Goal: Task Accomplishment & Management: Use online tool/utility

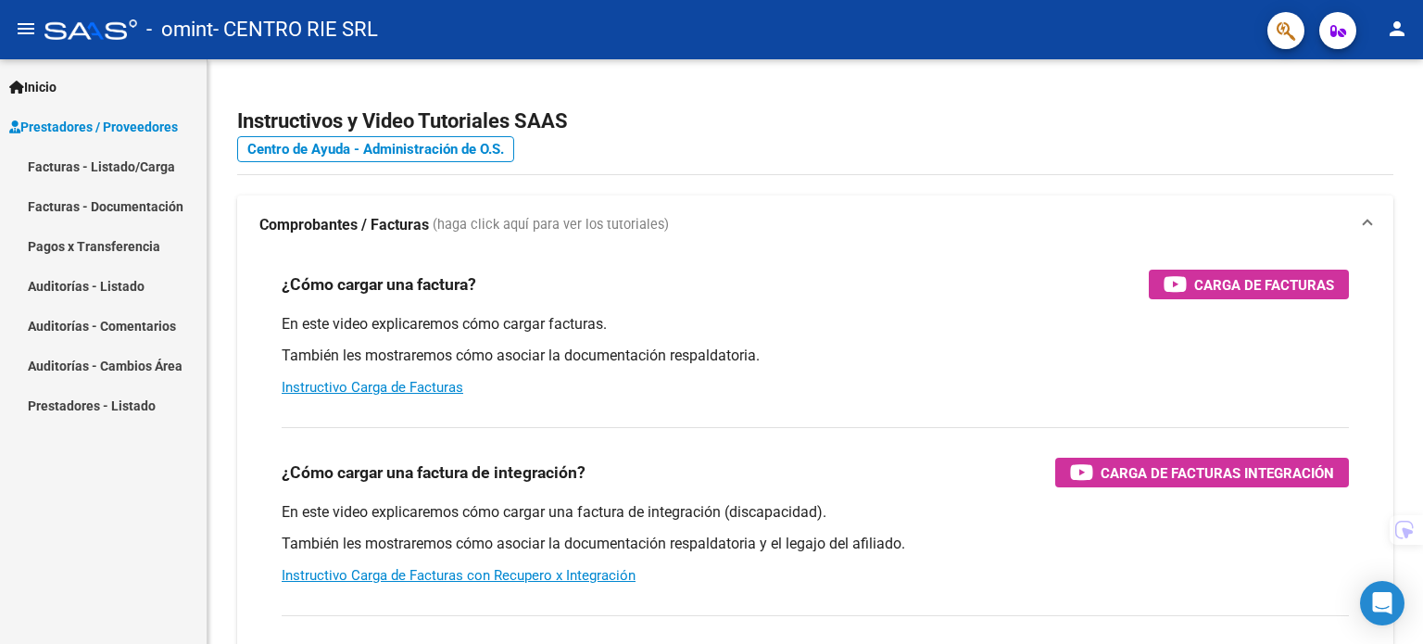
click at [137, 178] on link "Facturas - Listado/Carga" at bounding box center [103, 166] width 207 height 40
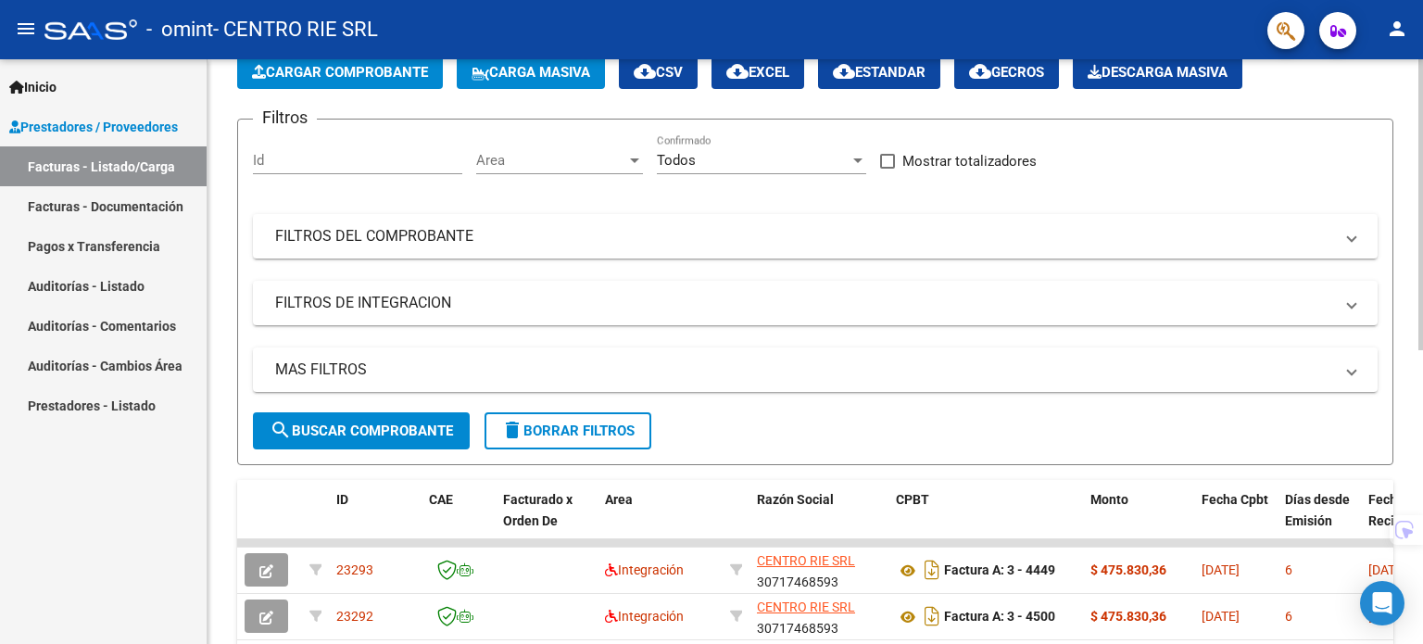
scroll to position [93, 0]
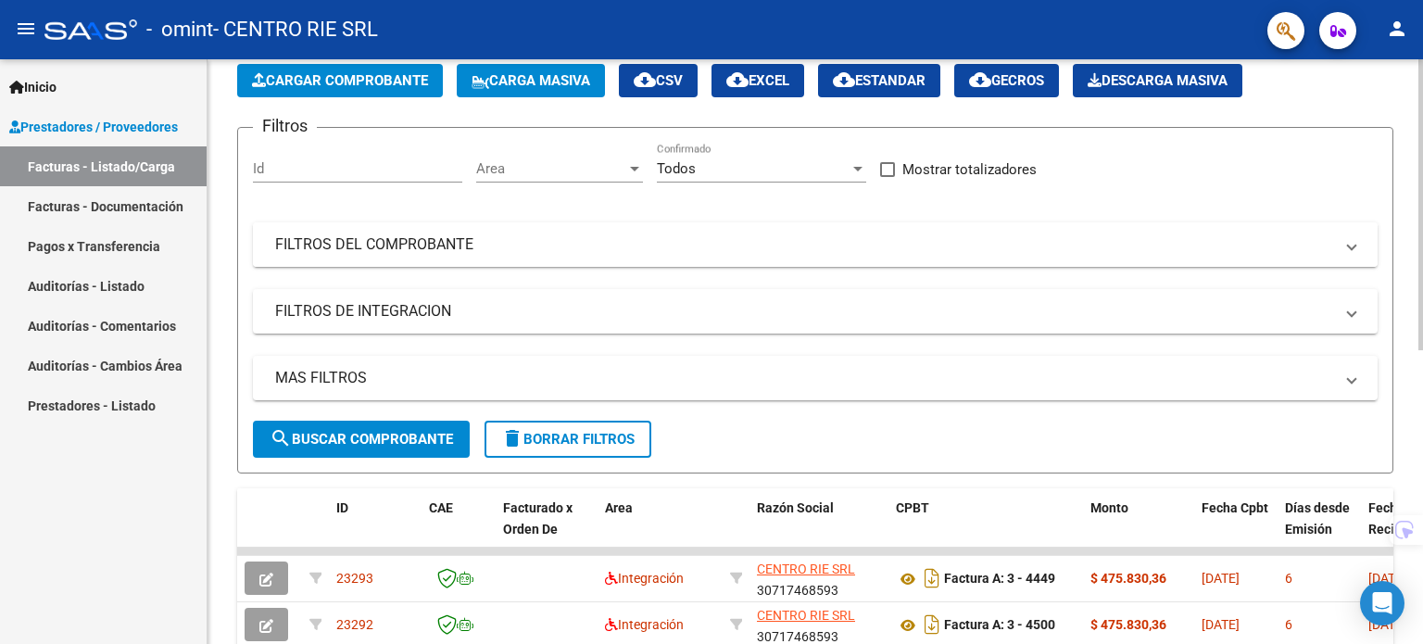
click at [479, 244] on mat-panel-title "FILTROS DEL COMPROBANTE" at bounding box center [804, 244] width 1058 height 20
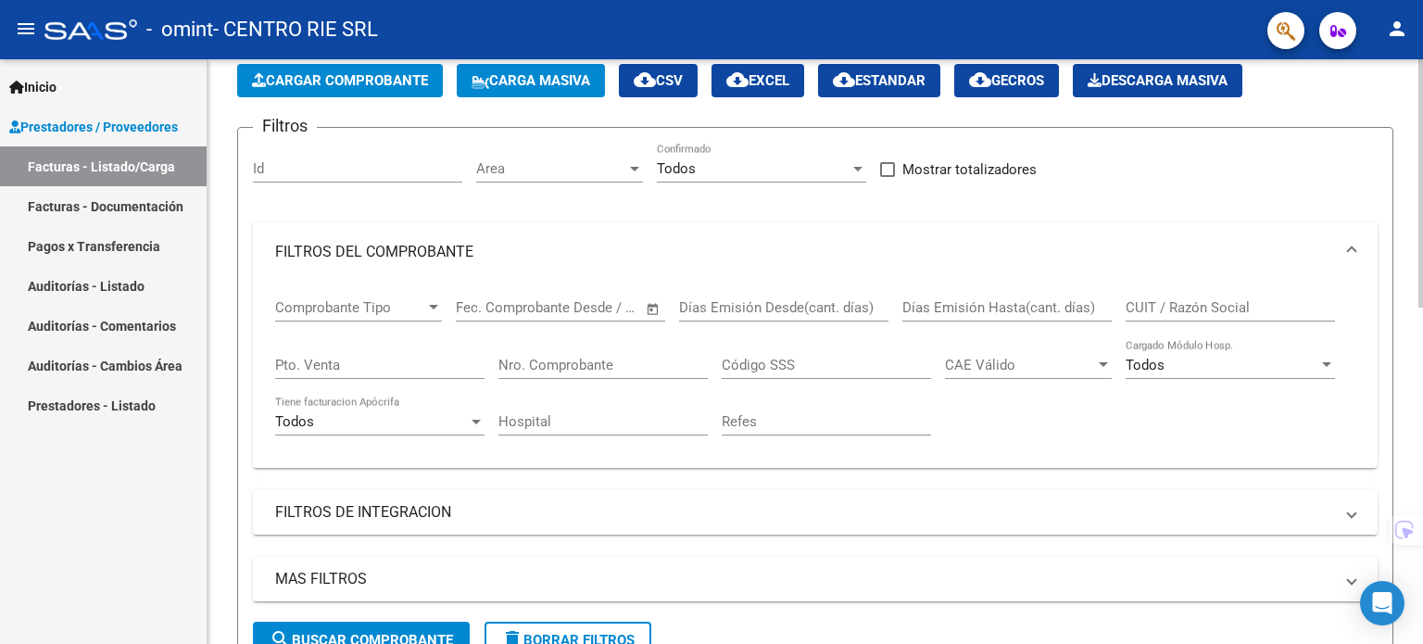
click at [741, 302] on input "Días Emisión Desde(cant. días)" at bounding box center [783, 307] width 209 height 17
click at [994, 312] on input "Días Emisión Hasta(cant. días)" at bounding box center [1006, 307] width 209 height 17
click at [1172, 309] on input "CUIT / Razón Social" at bounding box center [1229, 307] width 209 height 17
click at [787, 371] on div "Código SSS" at bounding box center [826, 359] width 209 height 40
click at [589, 371] on input "Nro. Comprobante" at bounding box center [602, 365] width 209 height 17
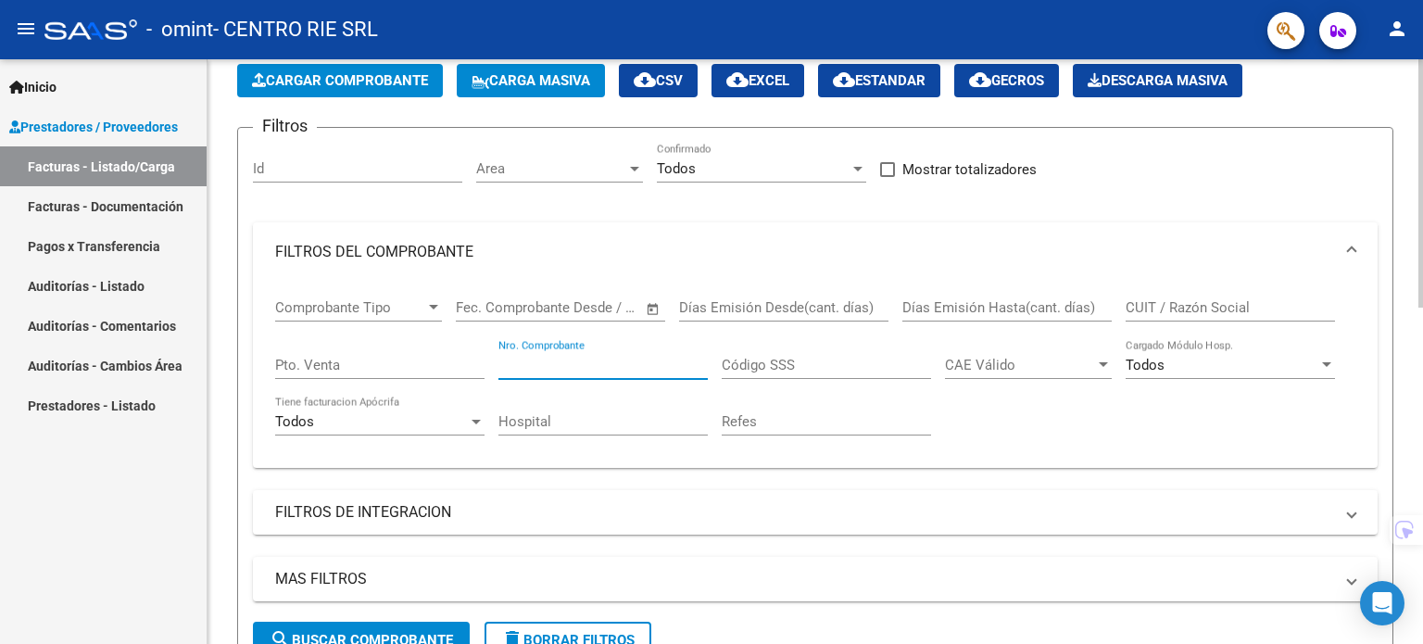
paste input "4508"
click at [501, 366] on input "4508" at bounding box center [602, 365] width 209 height 17
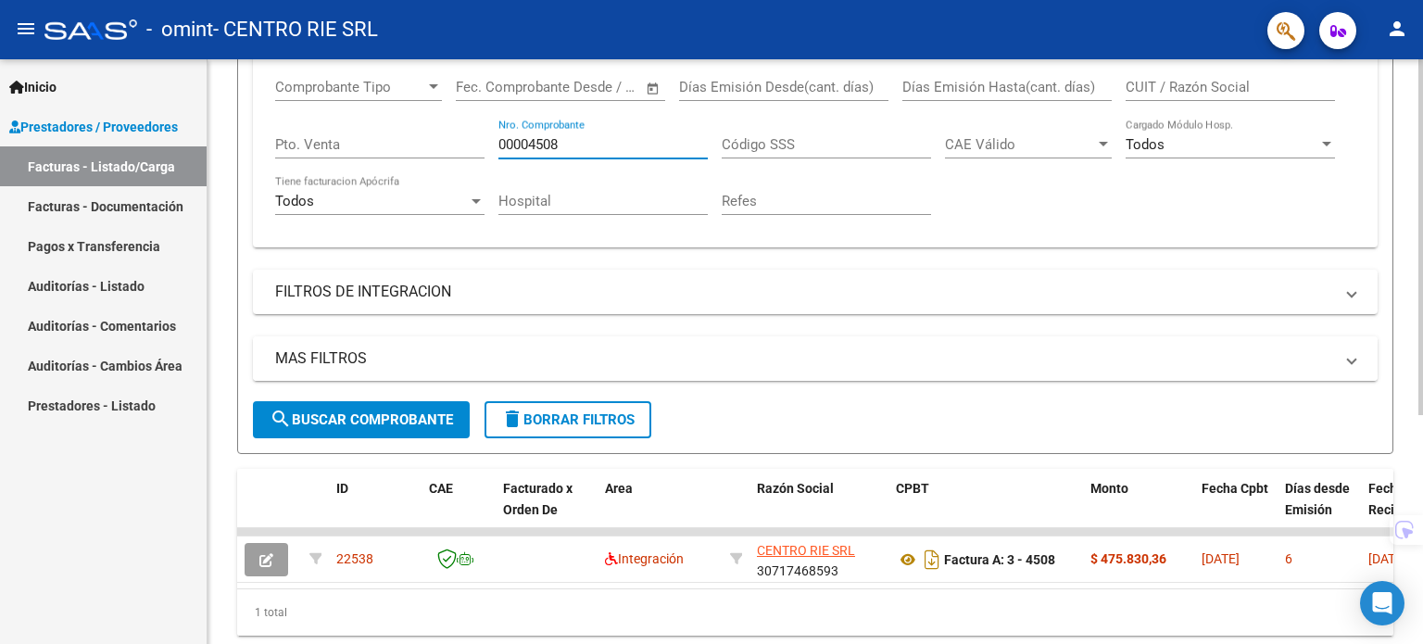
scroll to position [371, 0]
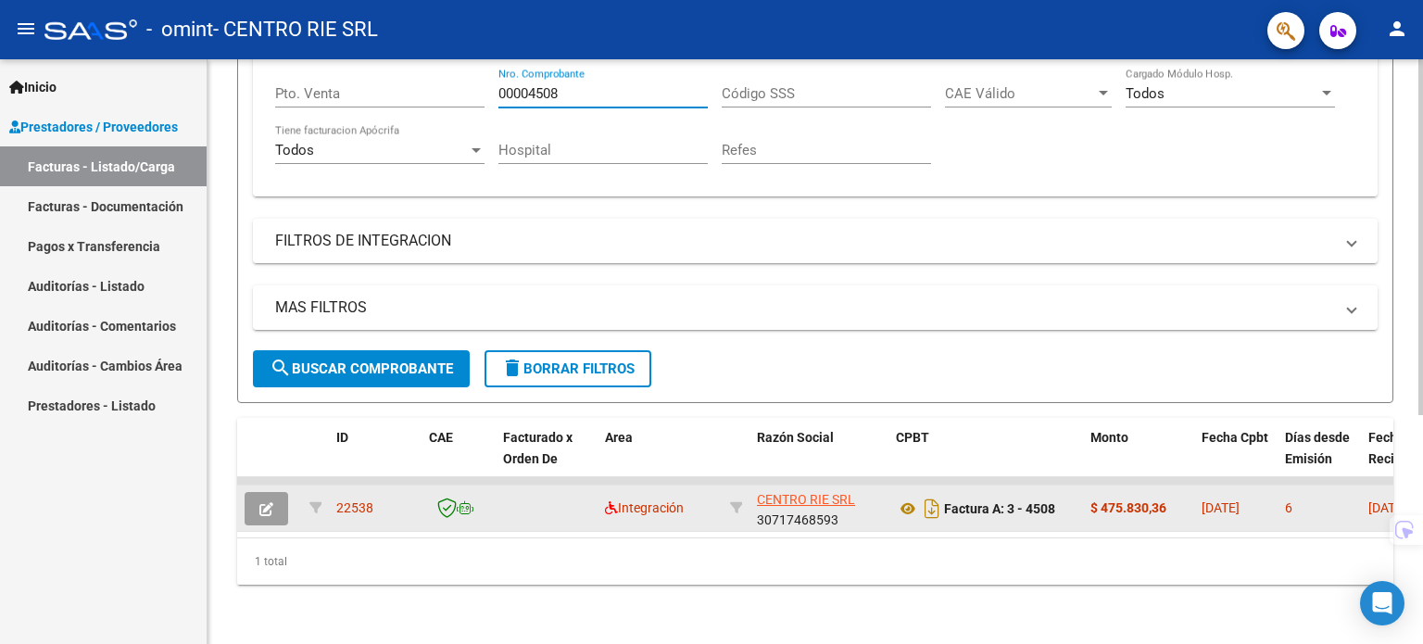
type input "00004508"
click at [263, 514] on button "button" at bounding box center [267, 508] width 44 height 33
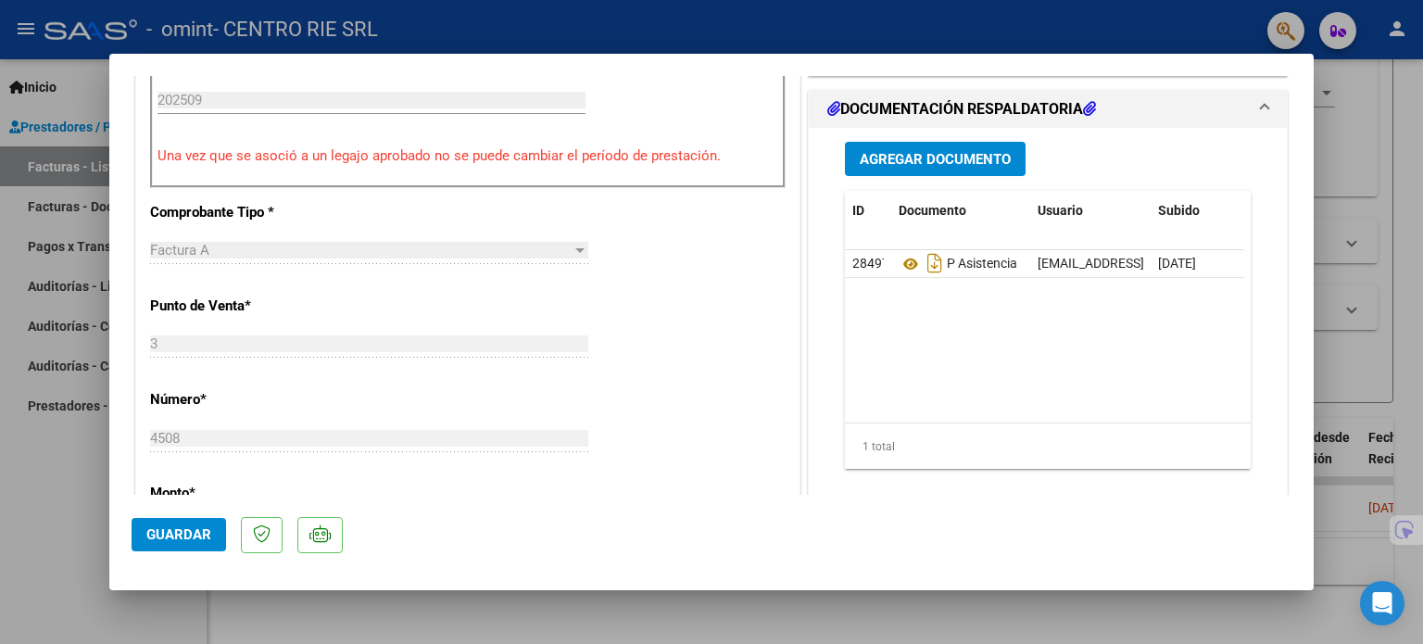
scroll to position [556, 0]
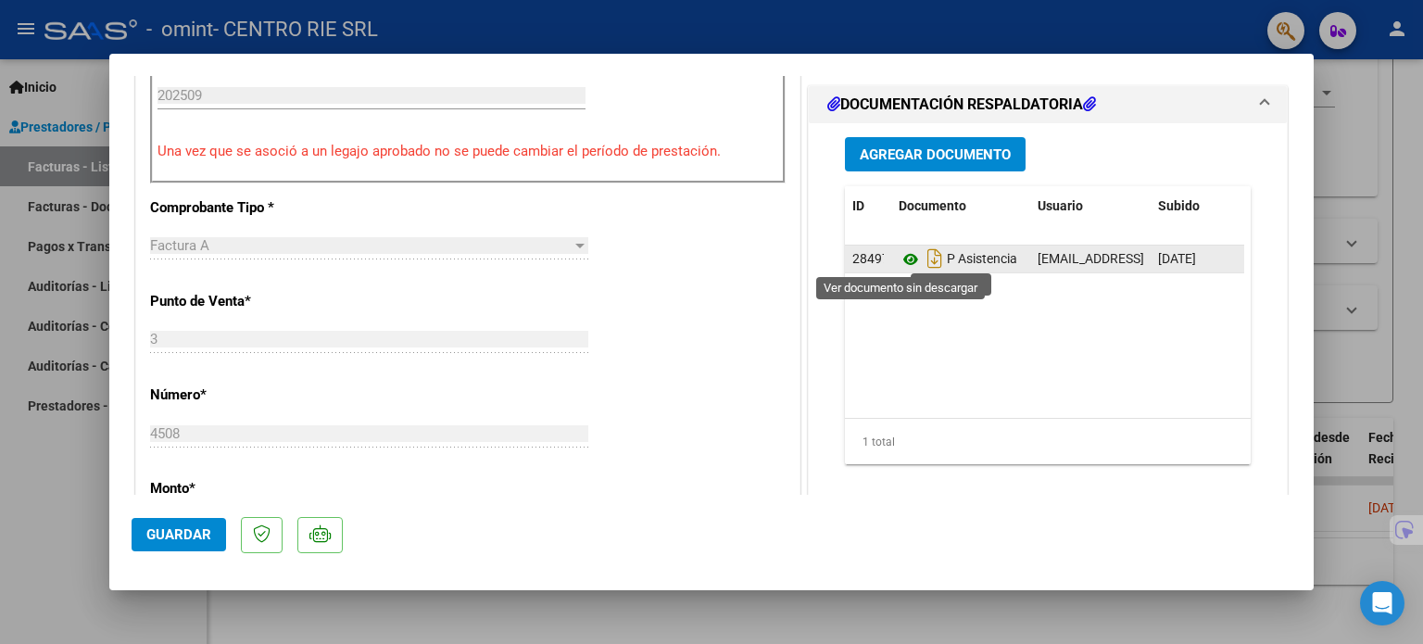
click at [898, 258] on icon at bounding box center [910, 259] width 24 height 22
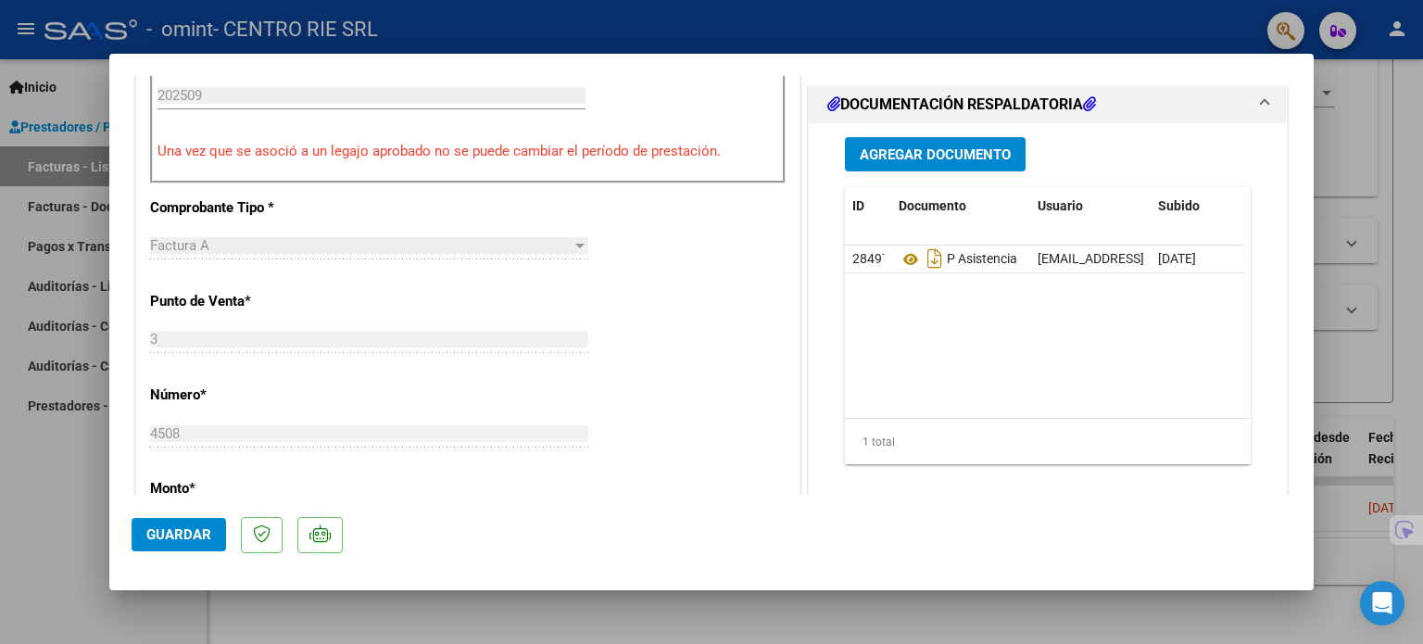
click at [208, 529] on span "Guardar" at bounding box center [178, 534] width 65 height 17
click at [152, 521] on button "Guardar" at bounding box center [179, 534] width 94 height 33
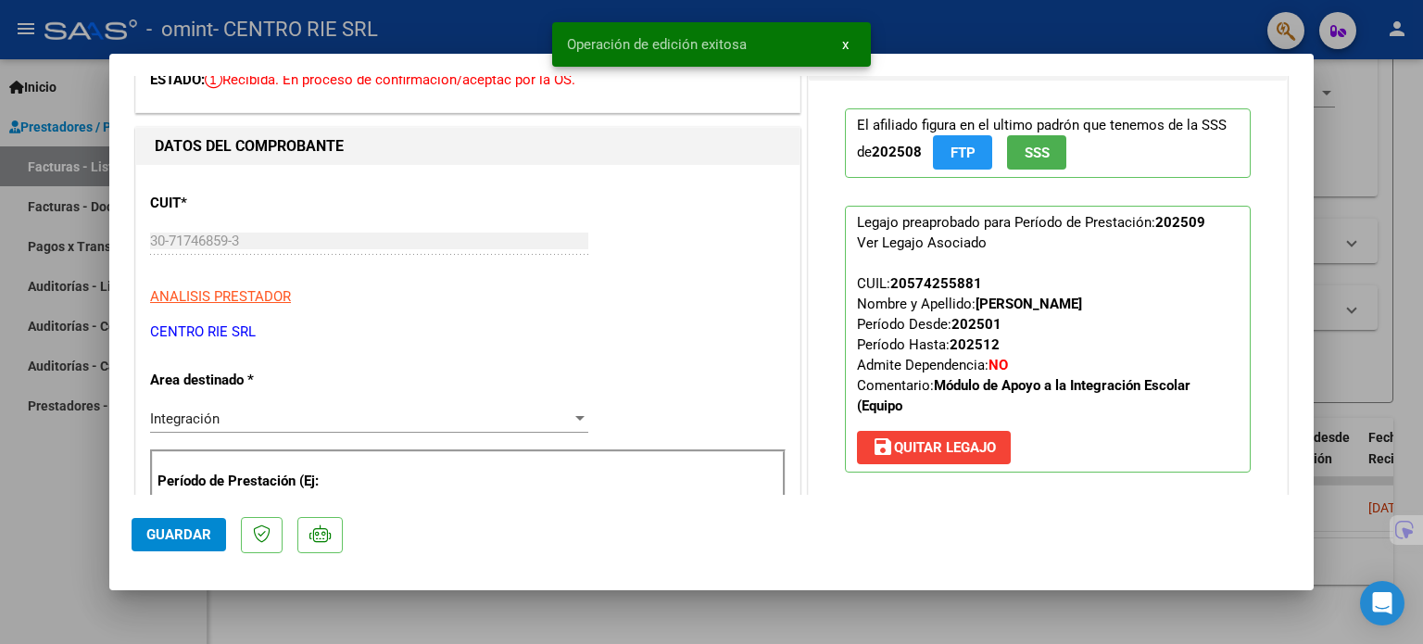
scroll to position [93, 0]
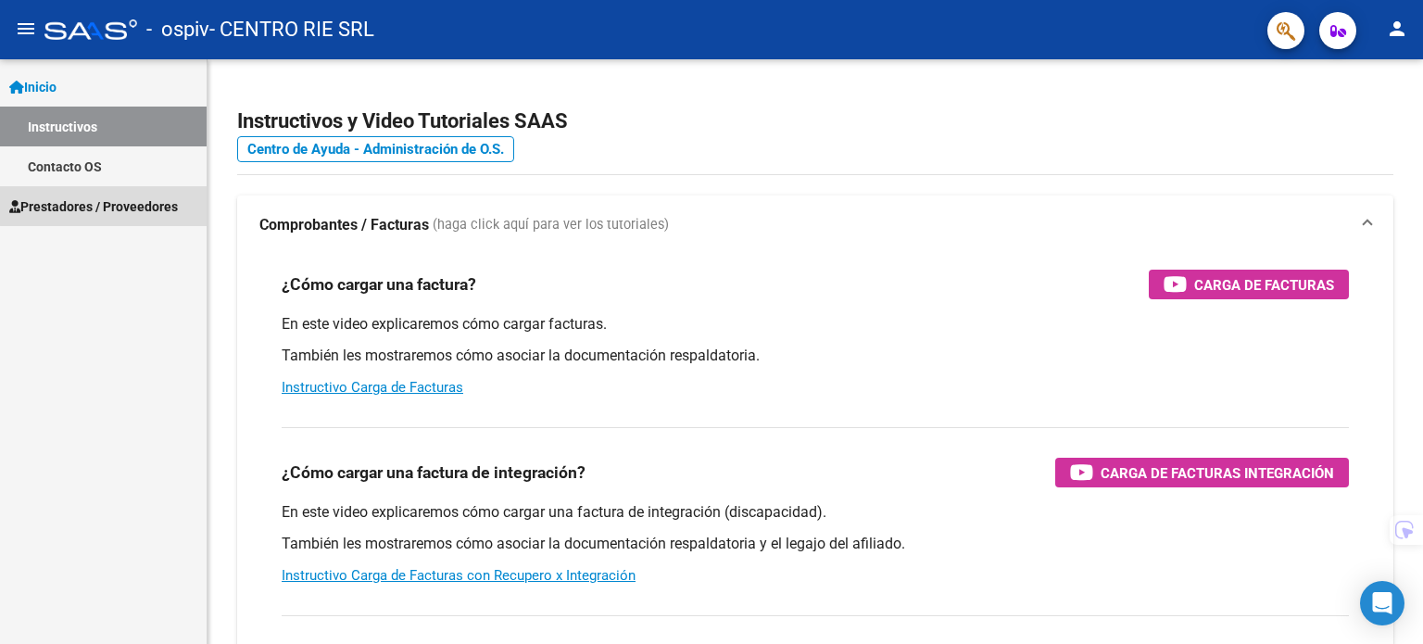
drag, startPoint x: 0, startPoint y: 0, endPoint x: 126, endPoint y: 205, distance: 240.4
click at [126, 205] on span "Prestadores / Proveedores" at bounding box center [93, 206] width 169 height 20
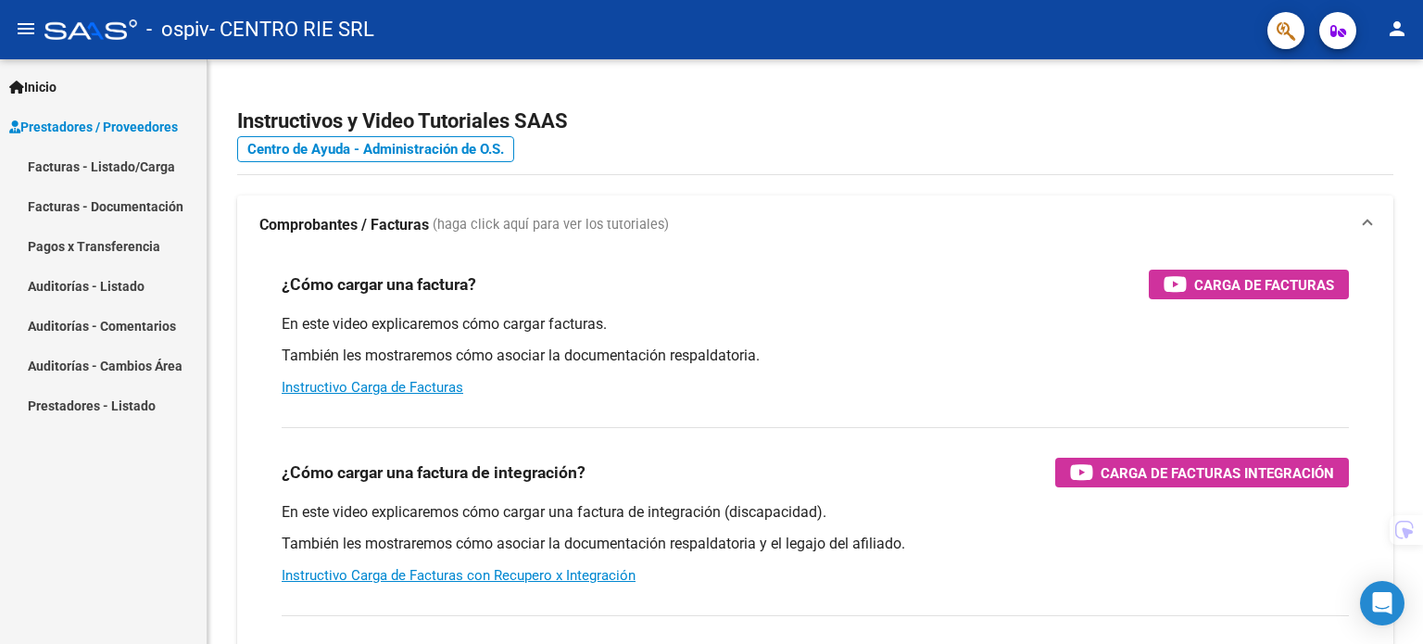
click at [155, 85] on link "Inicio" at bounding box center [103, 87] width 207 height 40
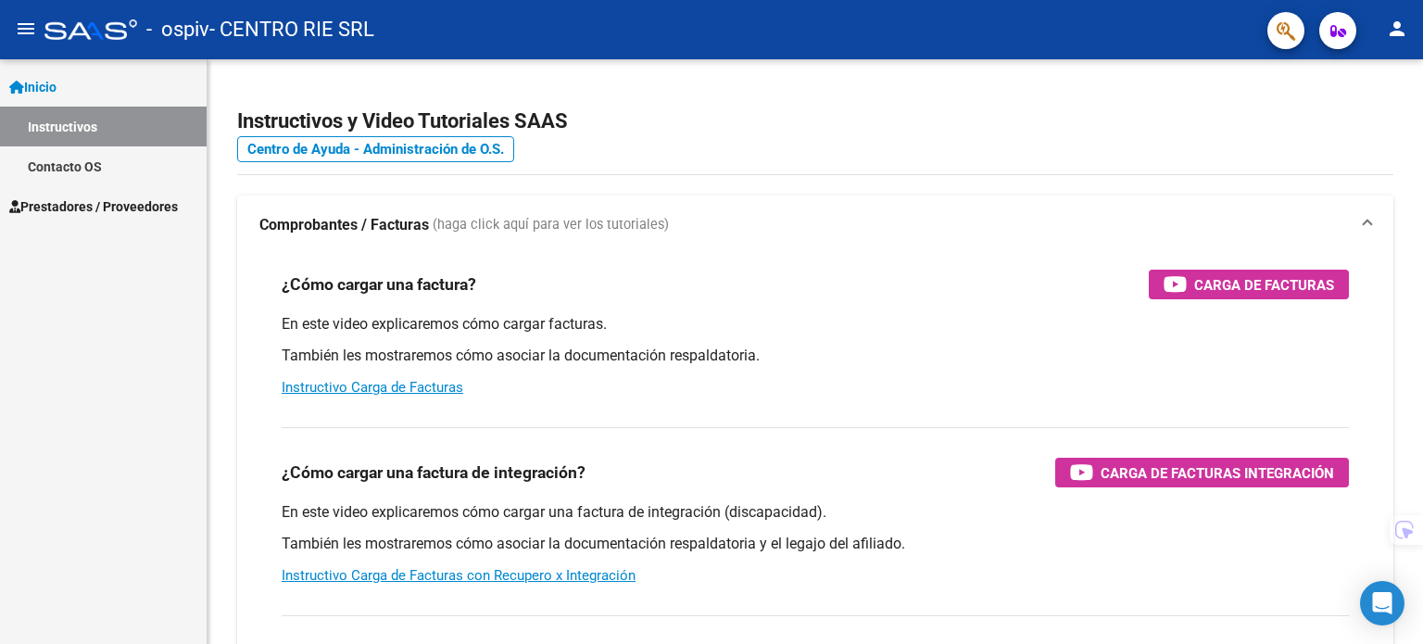
click at [104, 195] on link "Prestadores / Proveedores" at bounding box center [103, 206] width 207 height 40
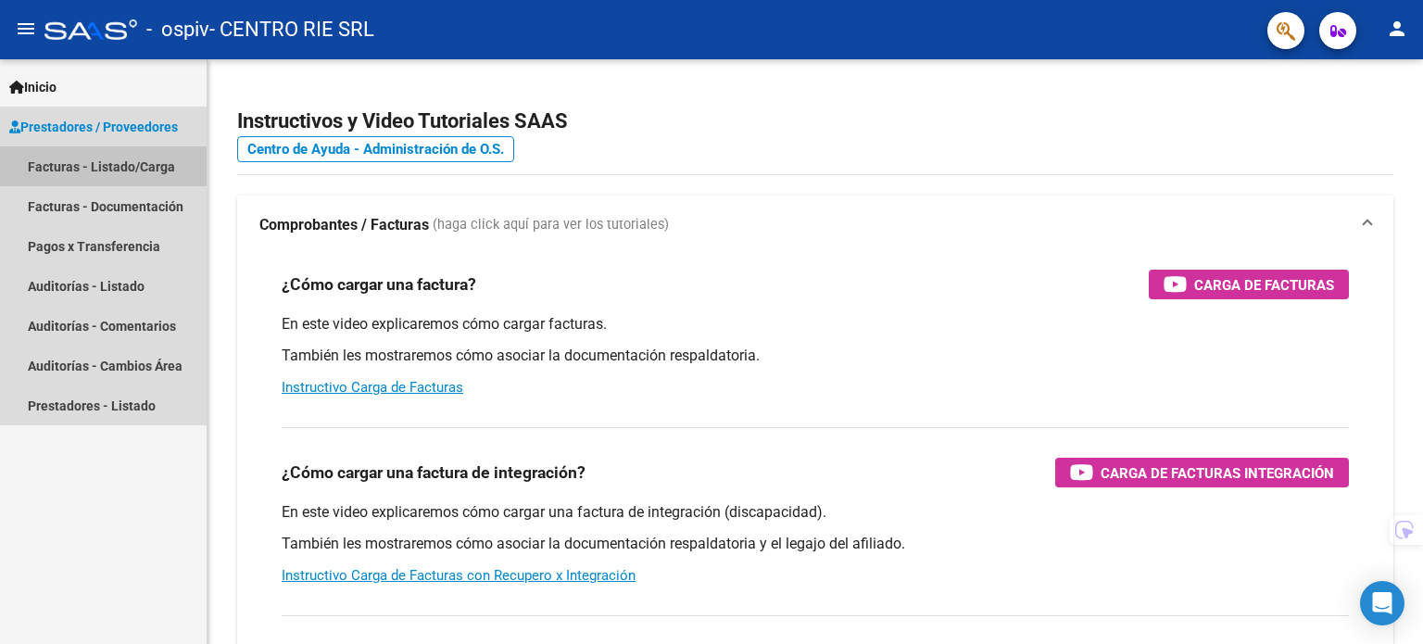
click at [157, 165] on link "Facturas - Listado/Carga" at bounding box center [103, 166] width 207 height 40
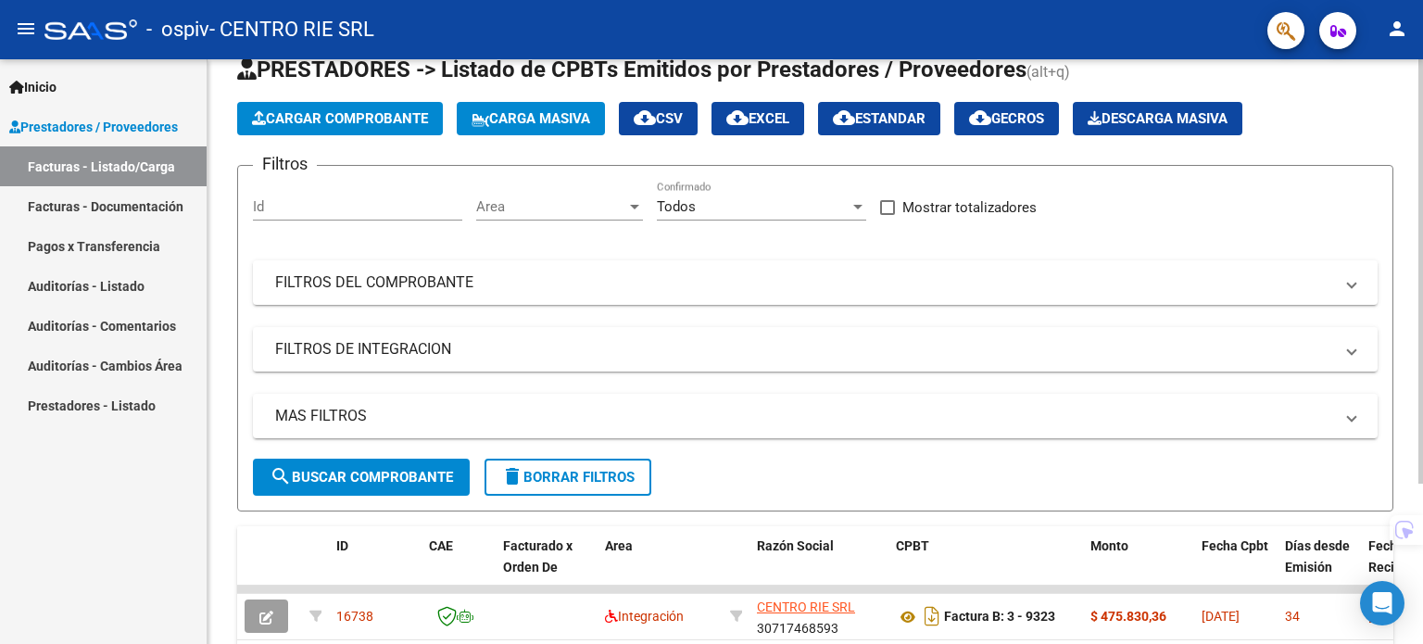
scroll to position [220, 0]
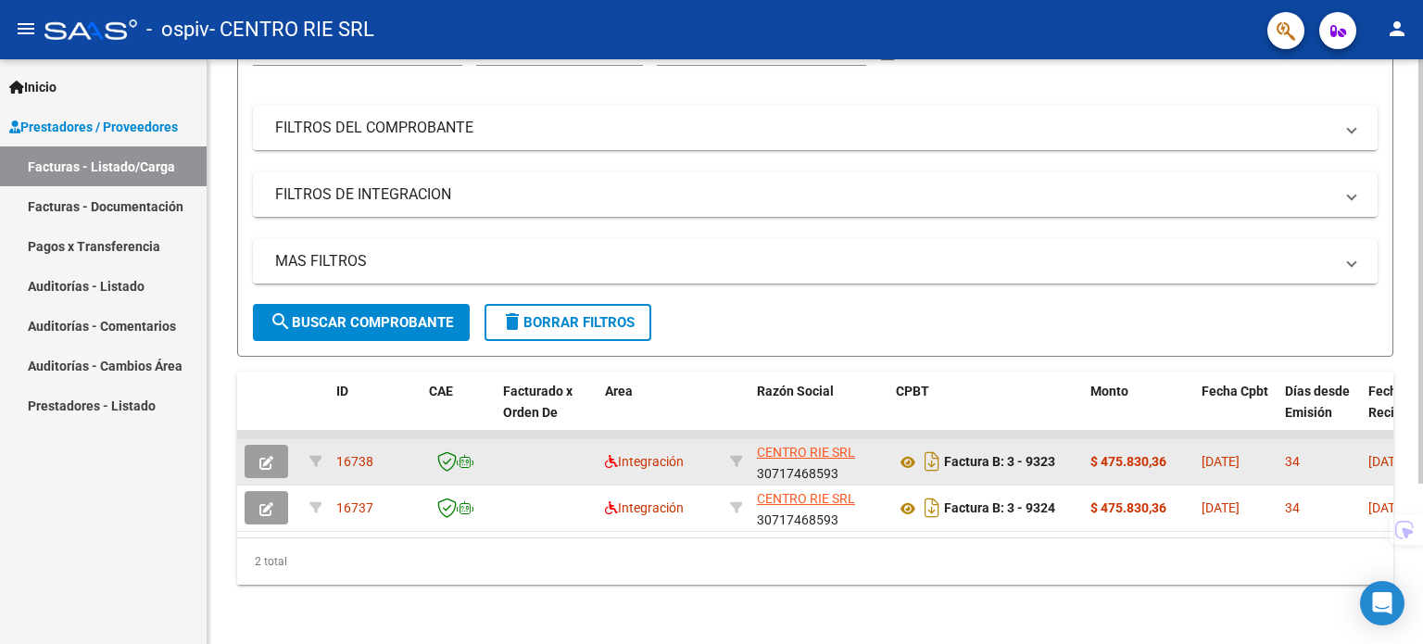
click at [254, 452] on button "button" at bounding box center [267, 461] width 44 height 33
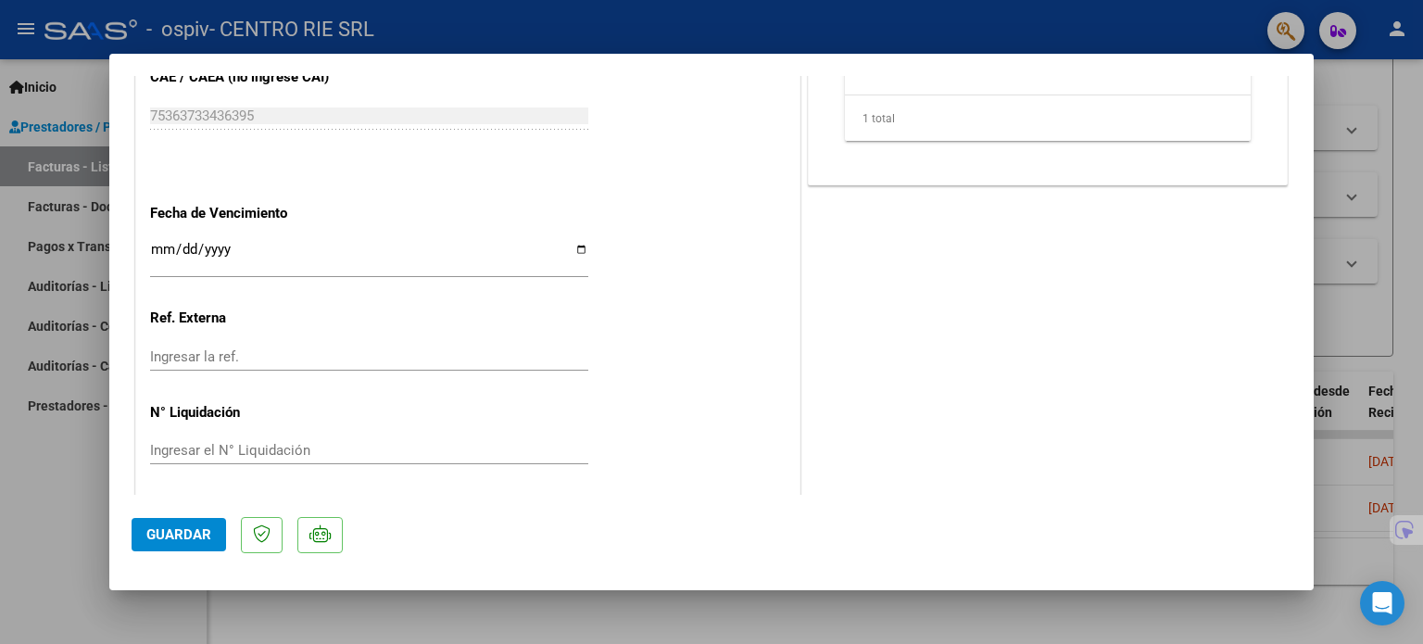
scroll to position [1169, 0]
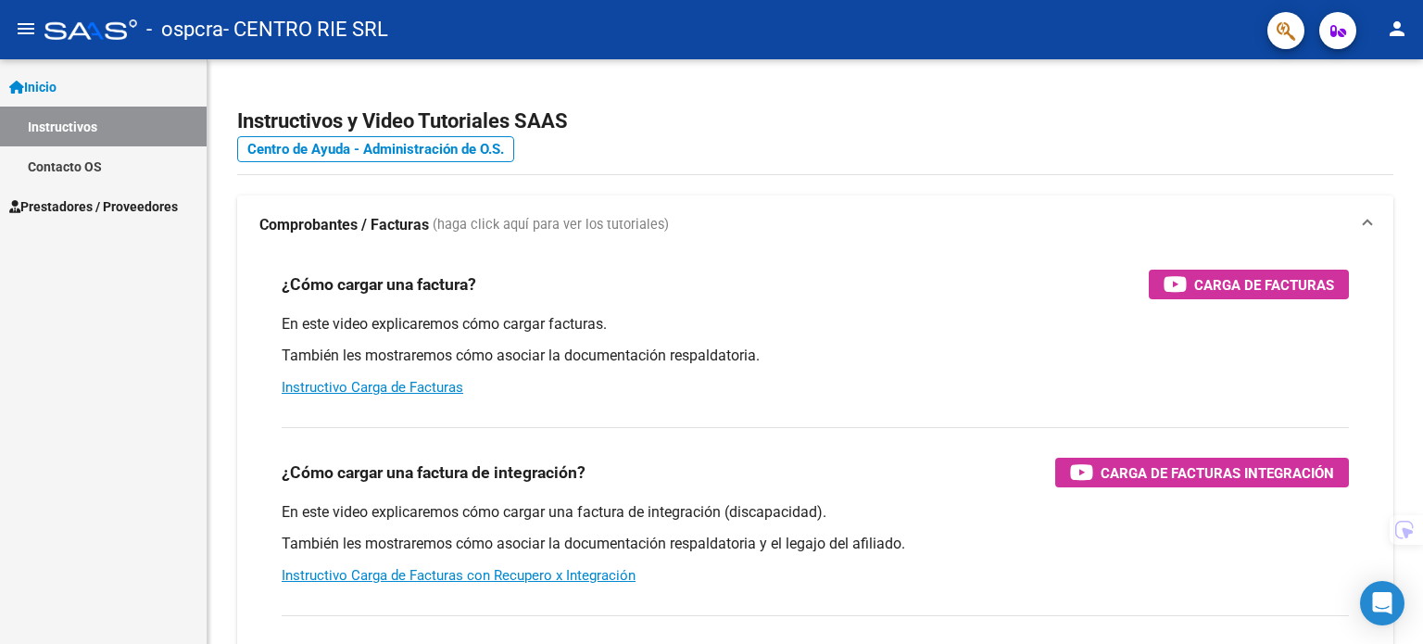
click at [111, 196] on span "Prestadores / Proveedores" at bounding box center [93, 206] width 169 height 20
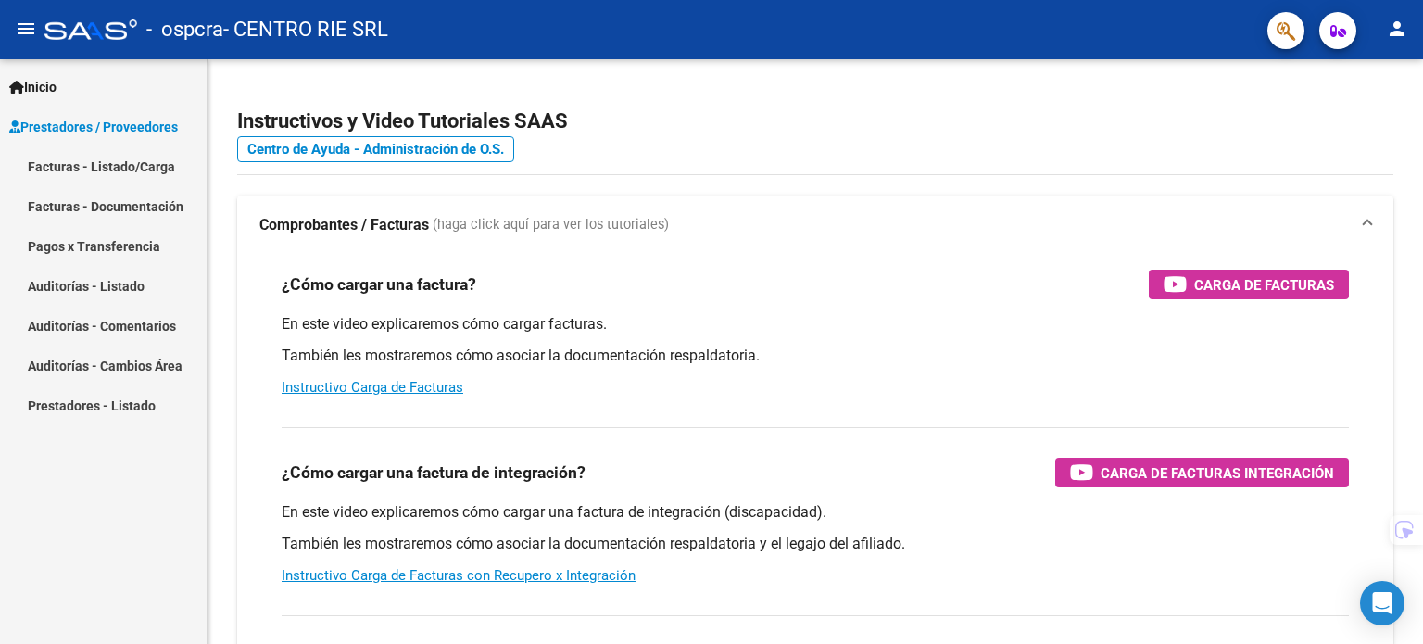
click at [141, 175] on link "Facturas - Listado/Carga" at bounding box center [103, 166] width 207 height 40
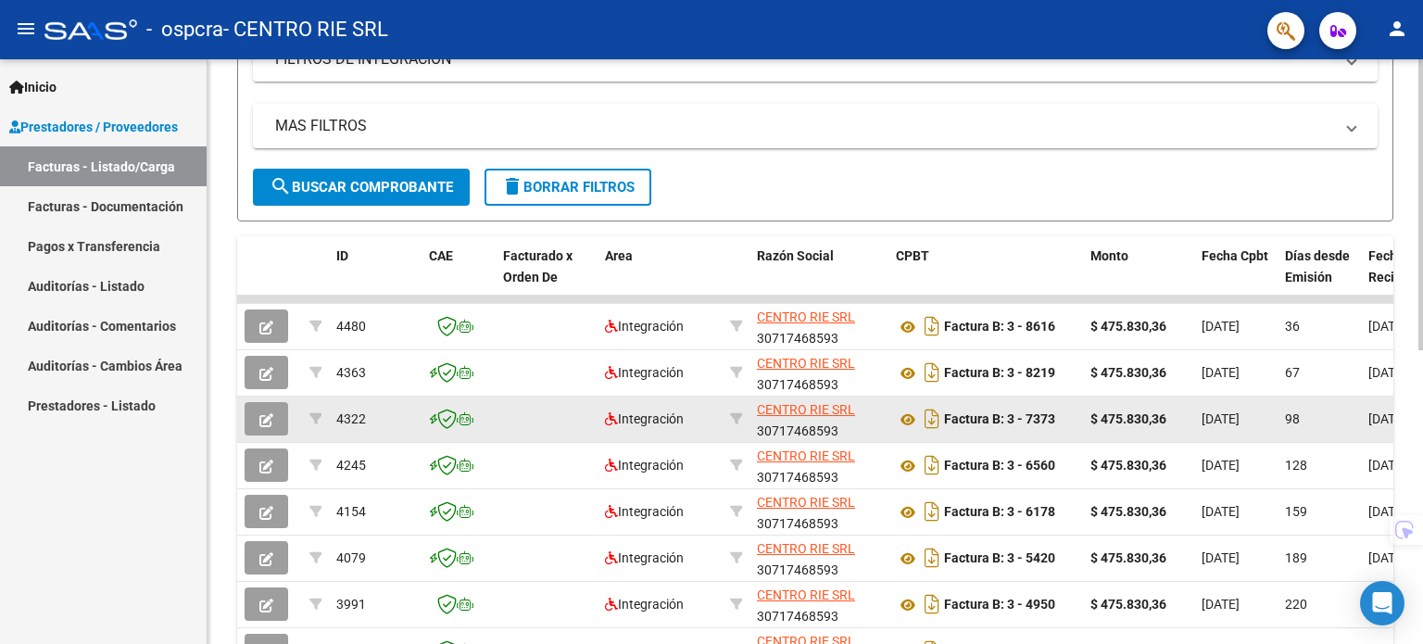
scroll to position [371, 0]
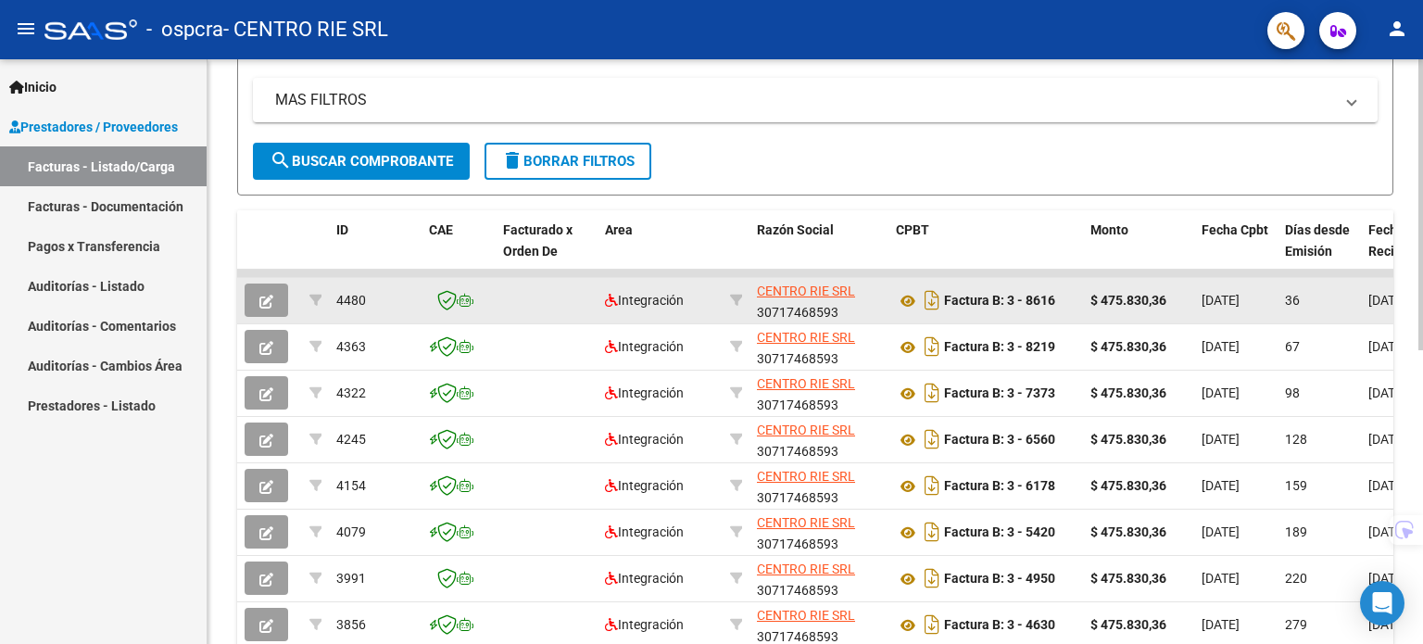
click at [287, 300] on button "button" at bounding box center [267, 299] width 44 height 33
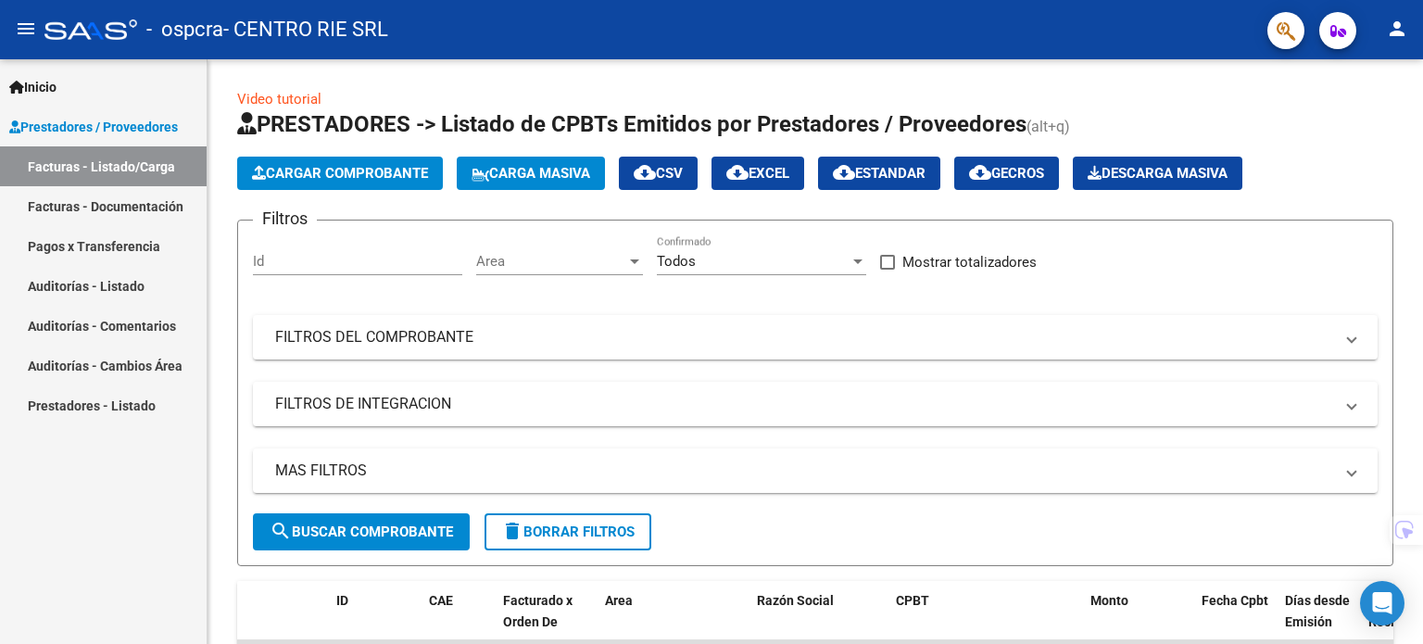
scroll to position [371, 0]
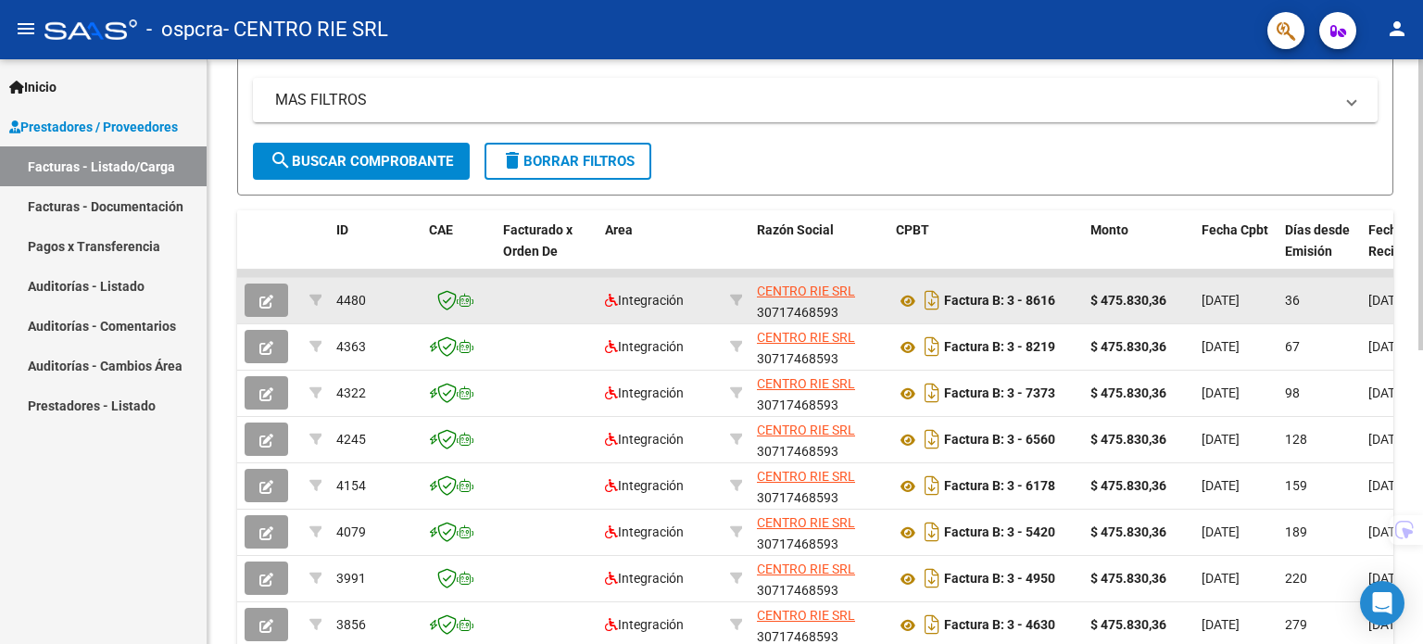
click at [264, 296] on icon "button" at bounding box center [266, 302] width 14 height 14
